Goal: Navigation & Orientation: Find specific page/section

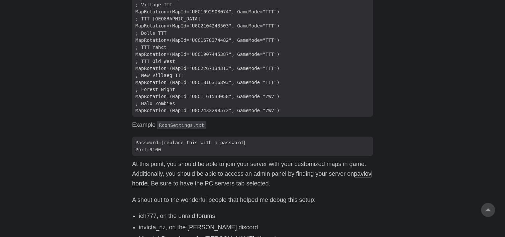
scroll to position [982, 0]
click at [153, 170] on link "pavlov horde" at bounding box center [251, 178] width 239 height 16
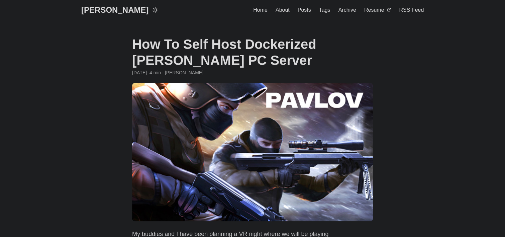
click at [267, 9] on span "Home" at bounding box center [260, 10] width 14 height 6
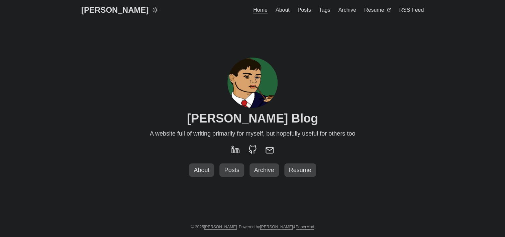
click at [230, 173] on span "Posts" at bounding box center [232, 170] width 20 height 7
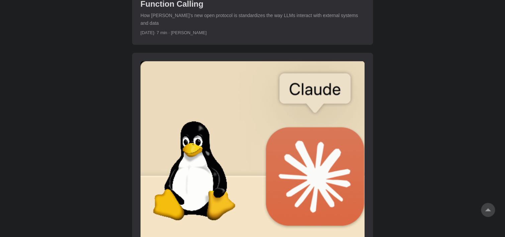
scroll to position [1074, 0]
